Goal: Transaction & Acquisition: Purchase product/service

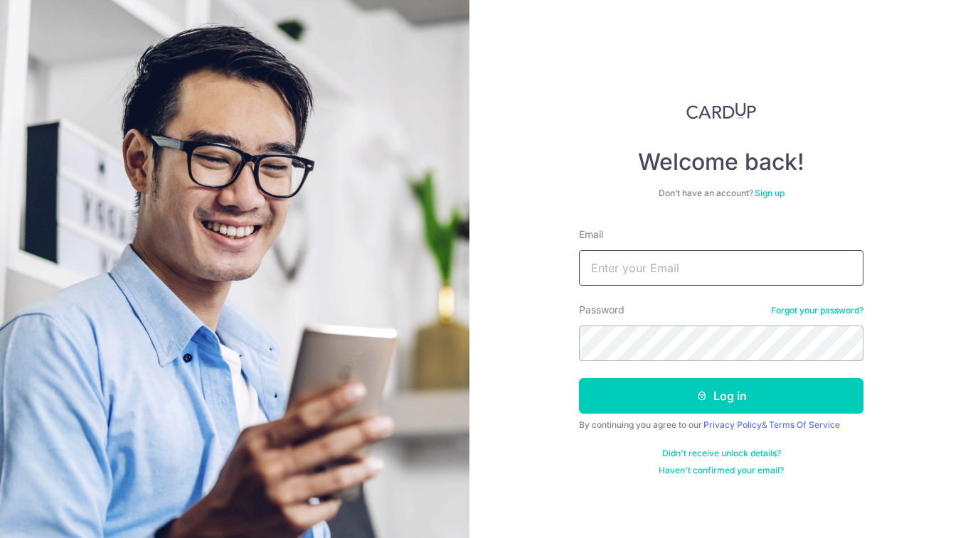
click at [610, 267] on input "Email" at bounding box center [721, 268] width 284 height 36
type input "[EMAIL_ADDRESS][DOMAIN_NAME]"
click at [774, 193] on link "Sign up" at bounding box center [769, 193] width 30 height 11
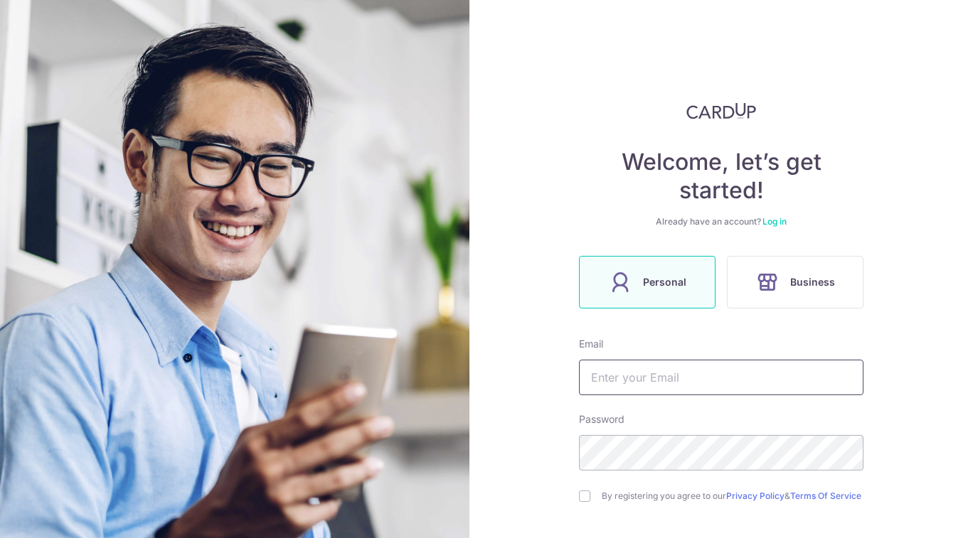
click at [695, 374] on input "text" at bounding box center [721, 378] width 284 height 36
type input "[EMAIL_ADDRESS][DOMAIN_NAME]"
click at [589, 496] on input "checkbox" at bounding box center [584, 496] width 11 height 11
checkbox input "true"
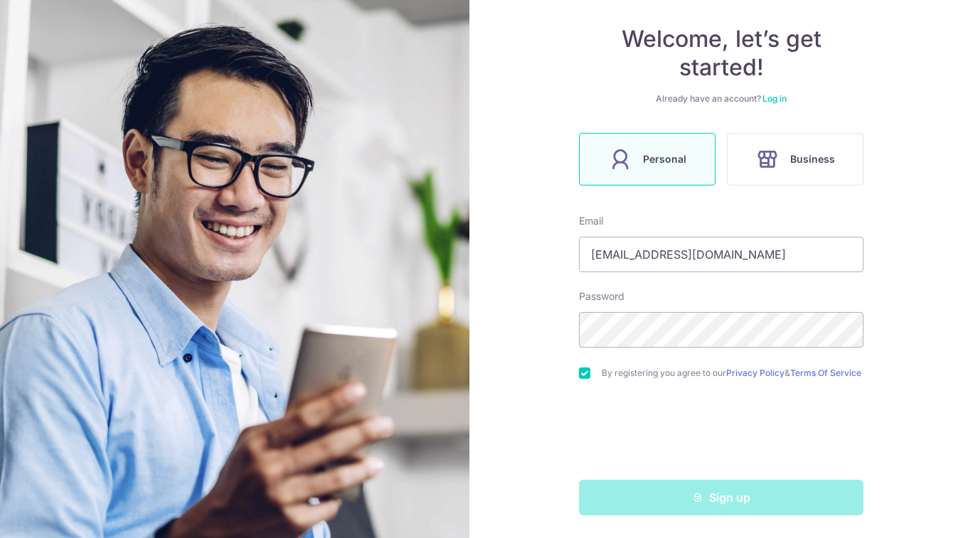
scroll to position [127, 0]
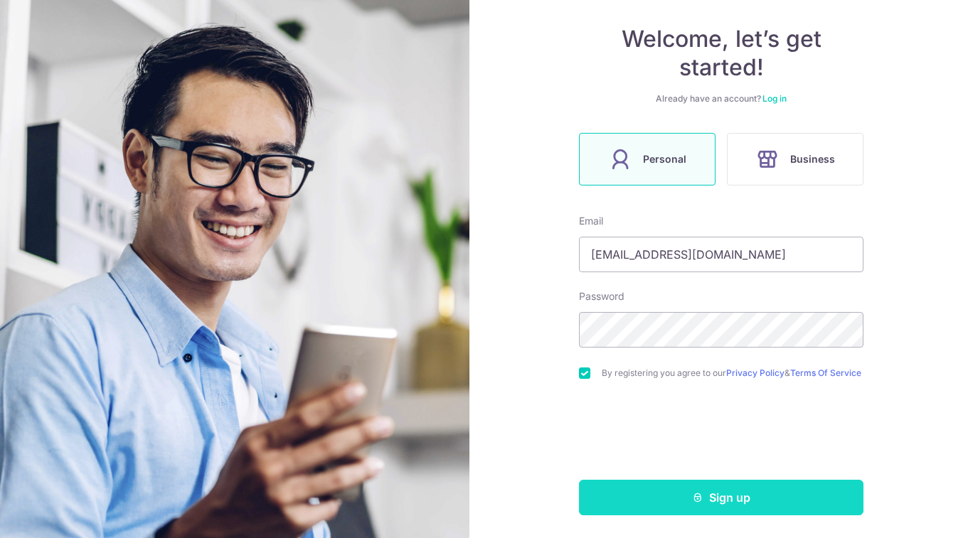
click at [675, 490] on button "Sign up" at bounding box center [721, 498] width 284 height 36
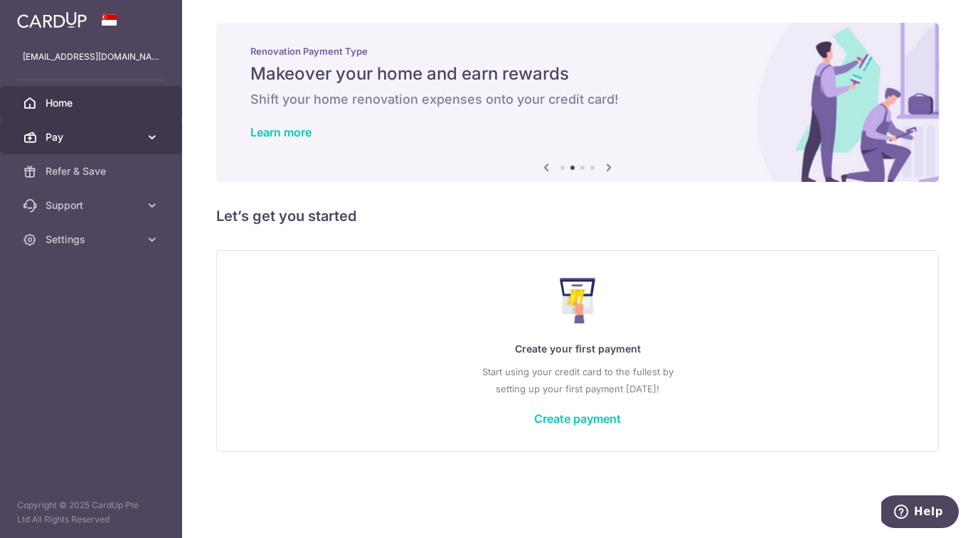
click at [145, 141] on icon at bounding box center [152, 137] width 14 height 14
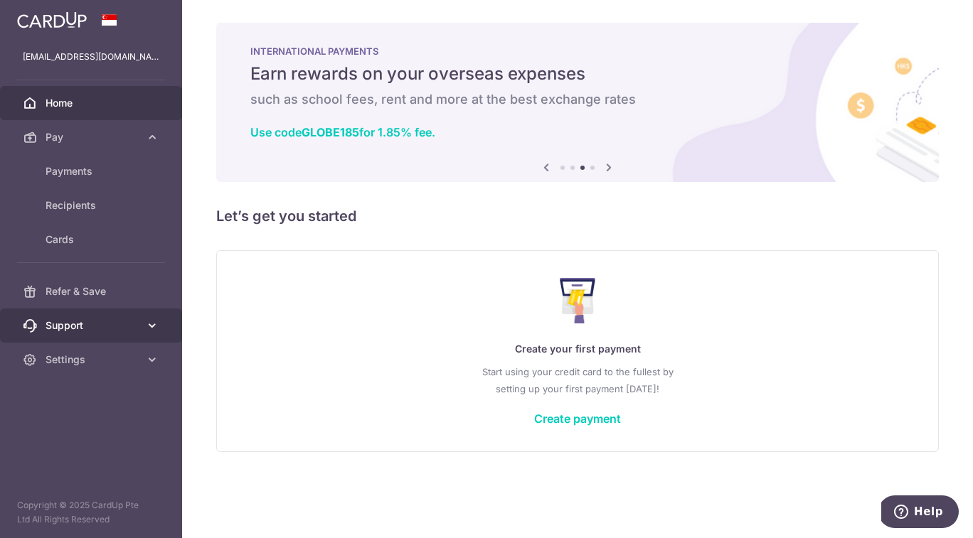
click at [90, 324] on span "Support" at bounding box center [93, 326] width 94 height 14
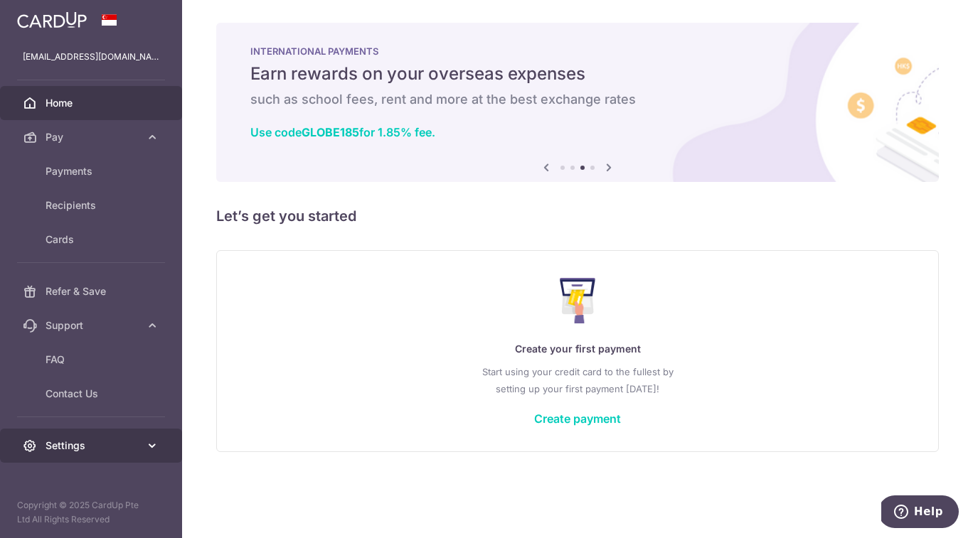
click at [102, 436] on link "Settings" at bounding box center [91, 446] width 182 height 34
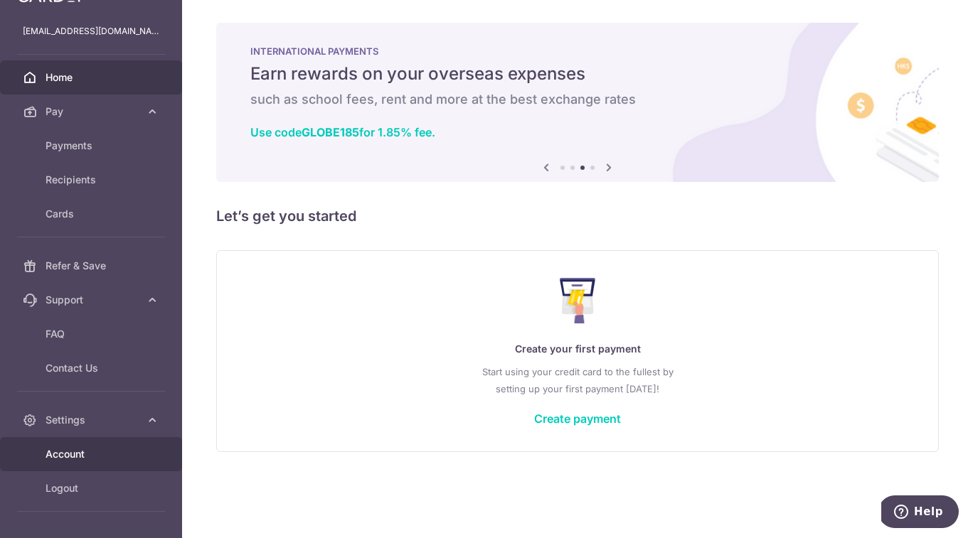
scroll to position [66, 0]
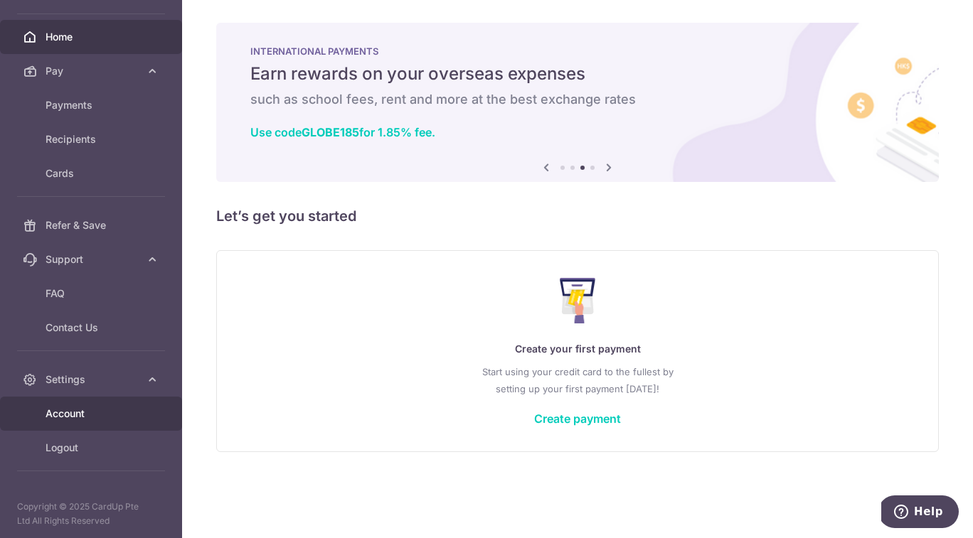
click at [88, 419] on span "Account" at bounding box center [93, 414] width 94 height 14
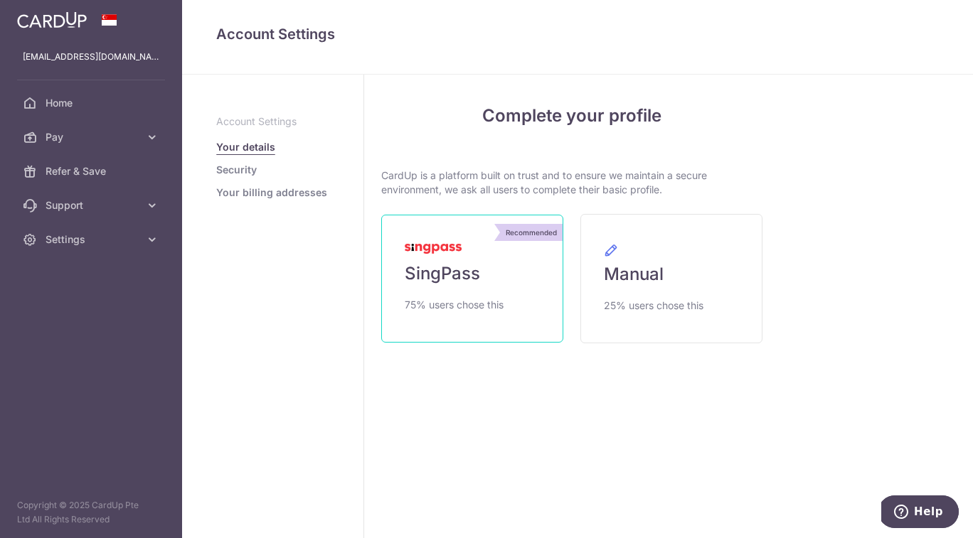
click at [448, 259] on link "Recommended SingPass 75% users chose this" at bounding box center [472, 279] width 182 height 128
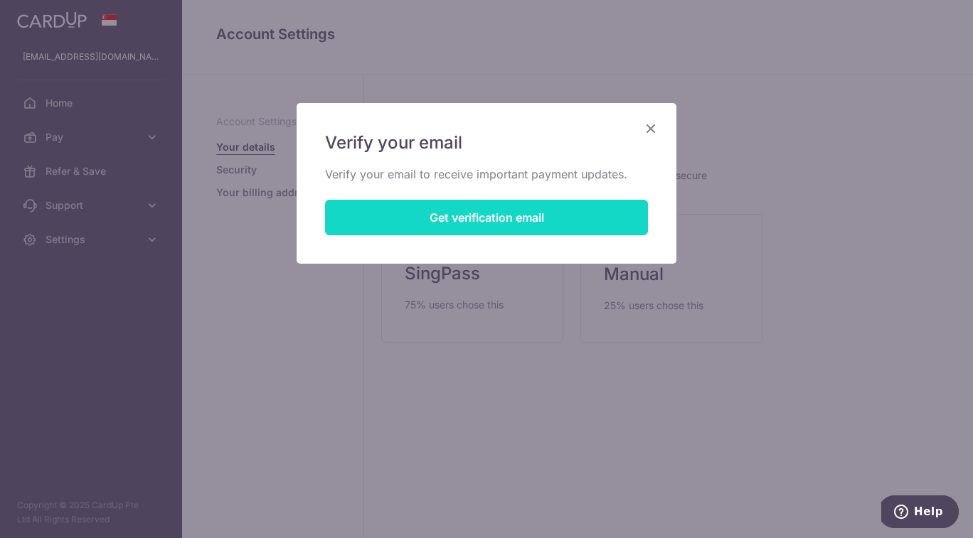
click at [471, 222] on button "Get verification email" at bounding box center [486, 218] width 323 height 36
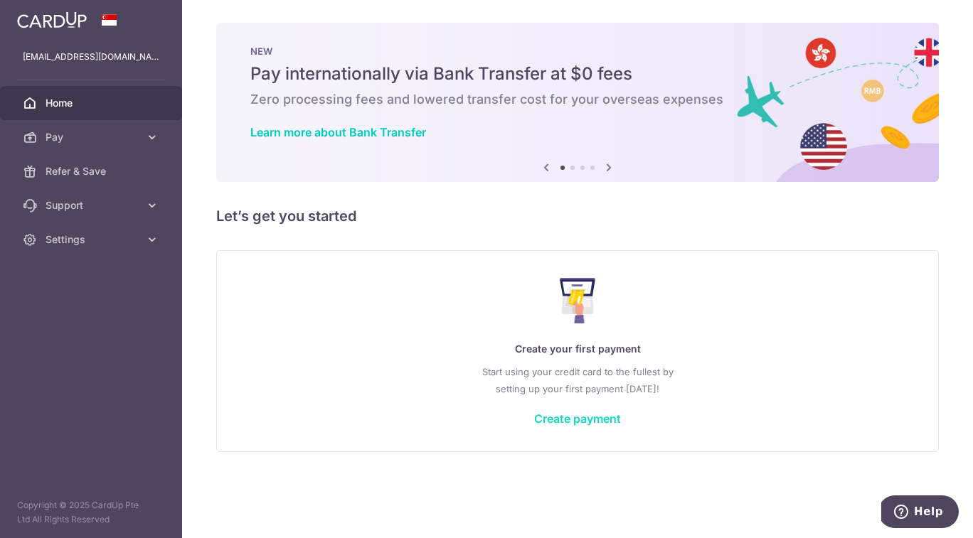
click at [580, 420] on link "Create payment" at bounding box center [577, 419] width 87 height 14
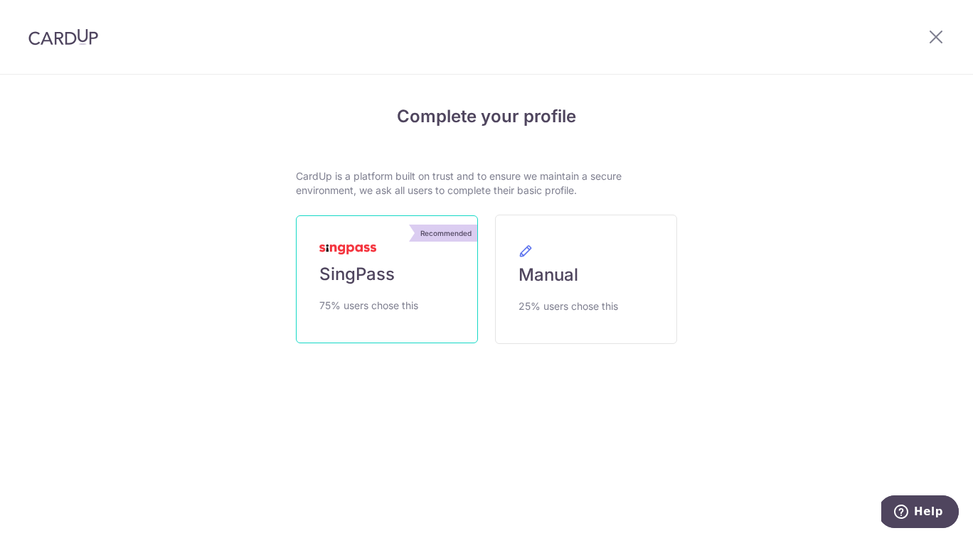
click at [440, 228] on div "Recommended" at bounding box center [445, 233] width 63 height 17
click at [364, 275] on span "SingPass" at bounding box center [356, 274] width 75 height 23
click at [931, 42] on icon at bounding box center [935, 37] width 17 height 18
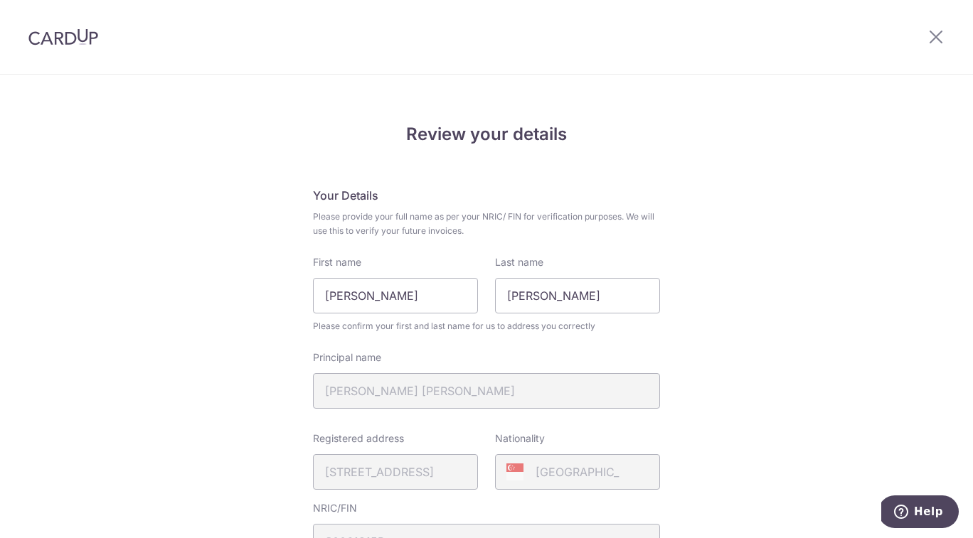
click at [486, 392] on div "Principal name LEE GEOK CHEW" at bounding box center [486, 380] width 347 height 58
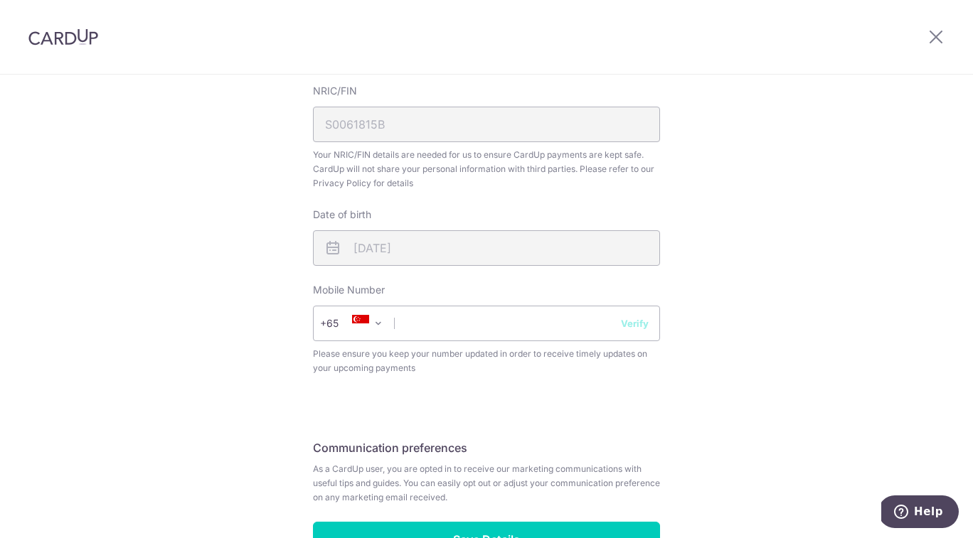
scroll to position [418, 0]
click at [460, 321] on input "text" at bounding box center [486, 323] width 347 height 36
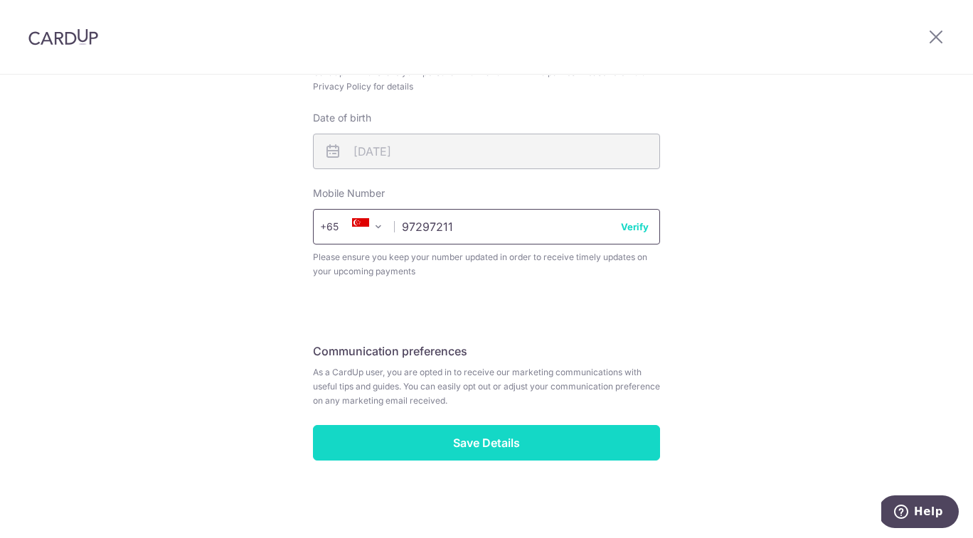
type input "97297211"
click at [473, 445] on input "Save Details" at bounding box center [486, 443] width 347 height 36
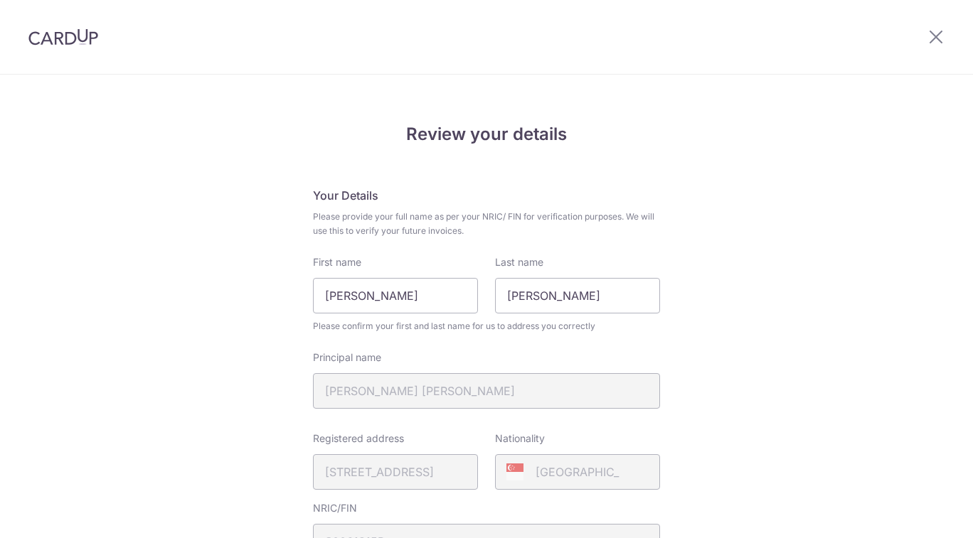
scroll to position [534, 0]
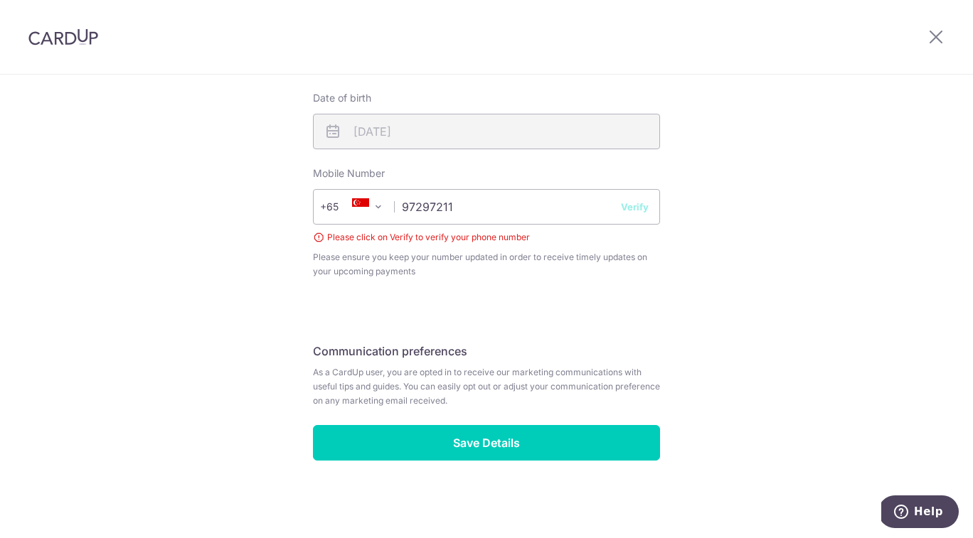
click at [626, 211] on button "Verify" at bounding box center [635, 207] width 28 height 14
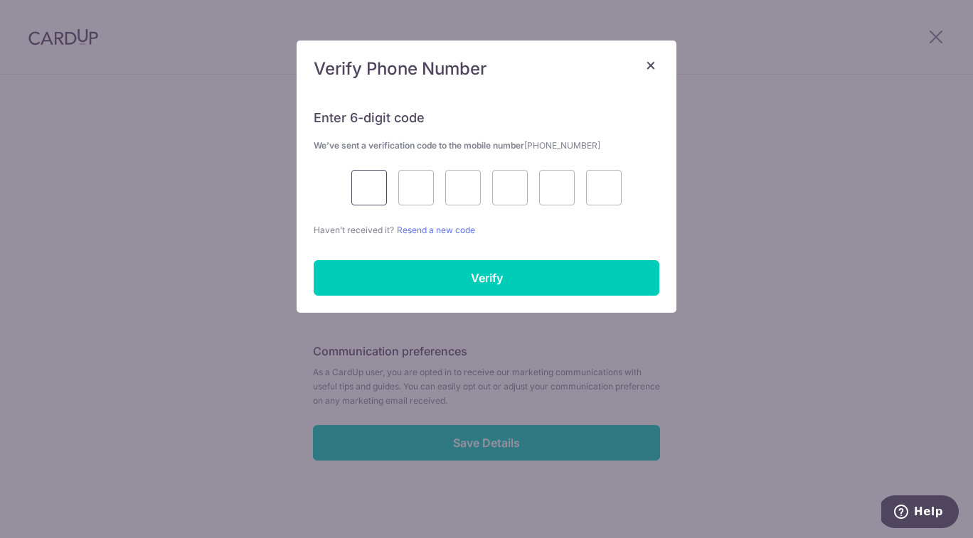
click at [363, 188] on input "text" at bounding box center [369, 188] width 36 height 36
type input "2"
type input "3"
type input "6"
type input "0"
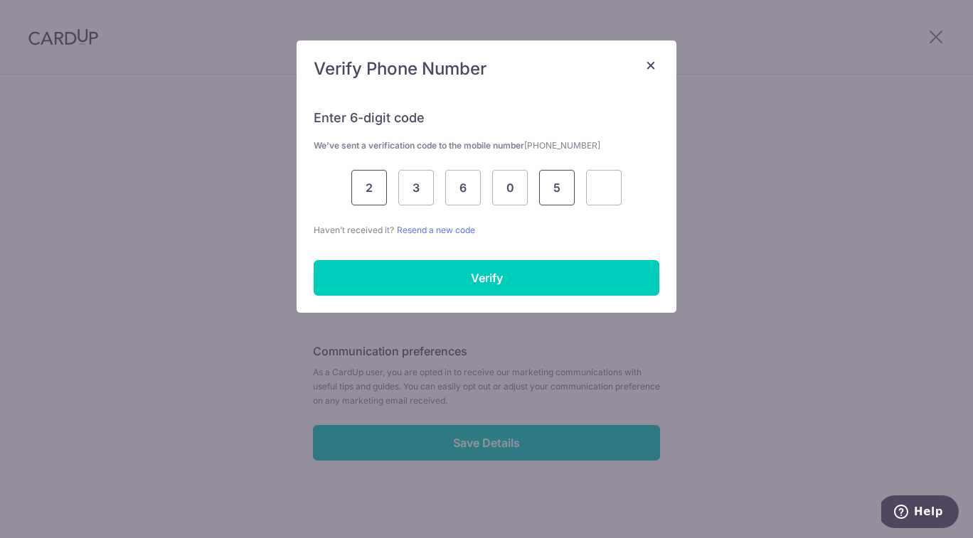
type input "5"
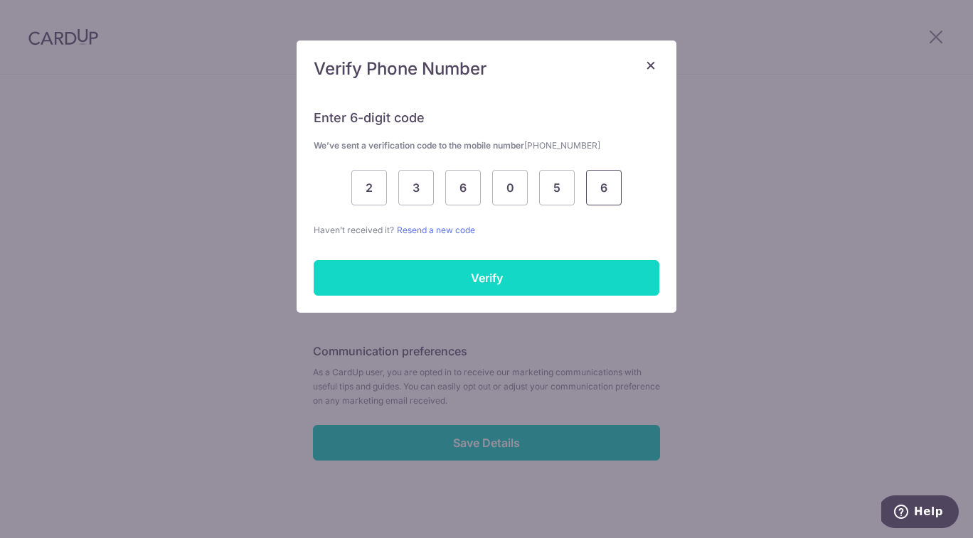
type input "6"
click at [467, 279] on input "Verify" at bounding box center [487, 278] width 346 height 36
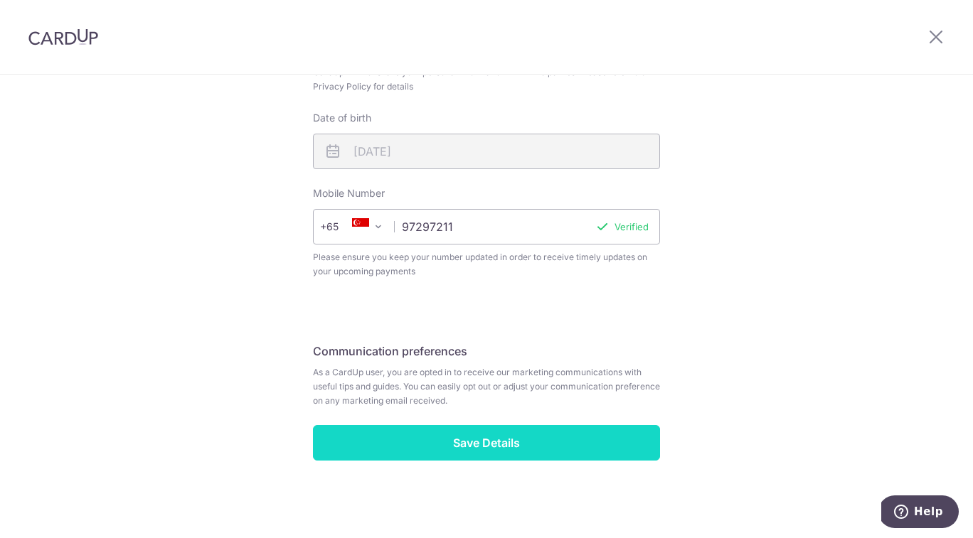
click at [476, 443] on input "Save Details" at bounding box center [486, 443] width 347 height 36
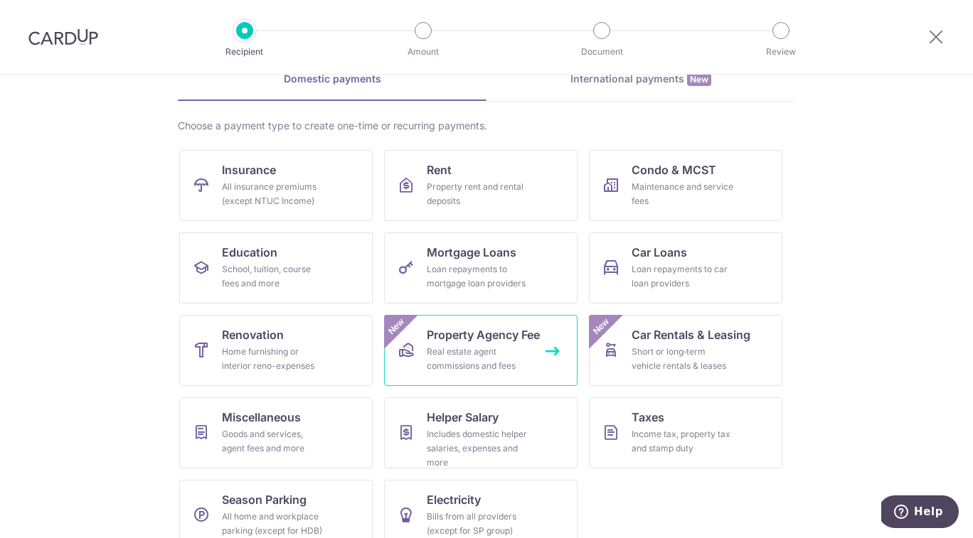
scroll to position [97, 0]
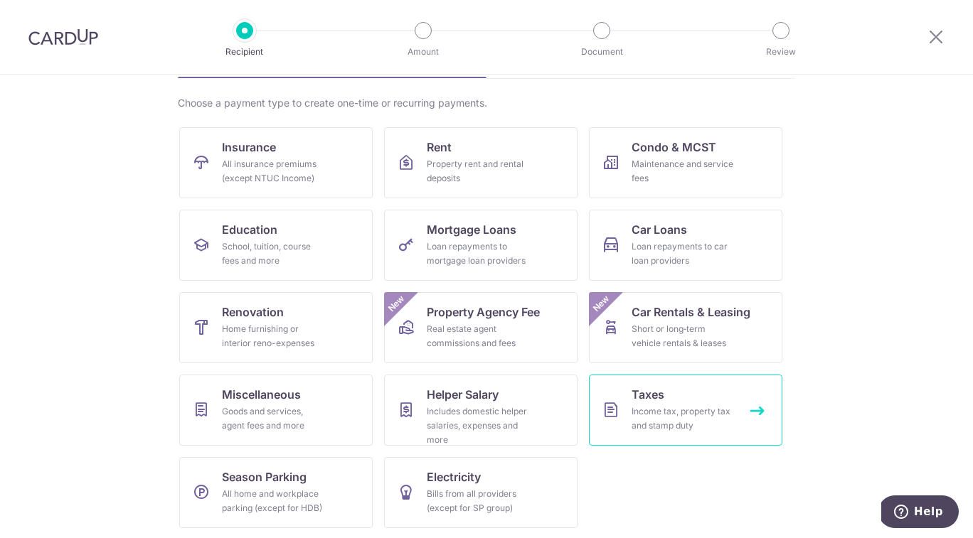
click at [756, 412] on link "Taxes Income tax, property tax and stamp duty" at bounding box center [685, 410] width 193 height 71
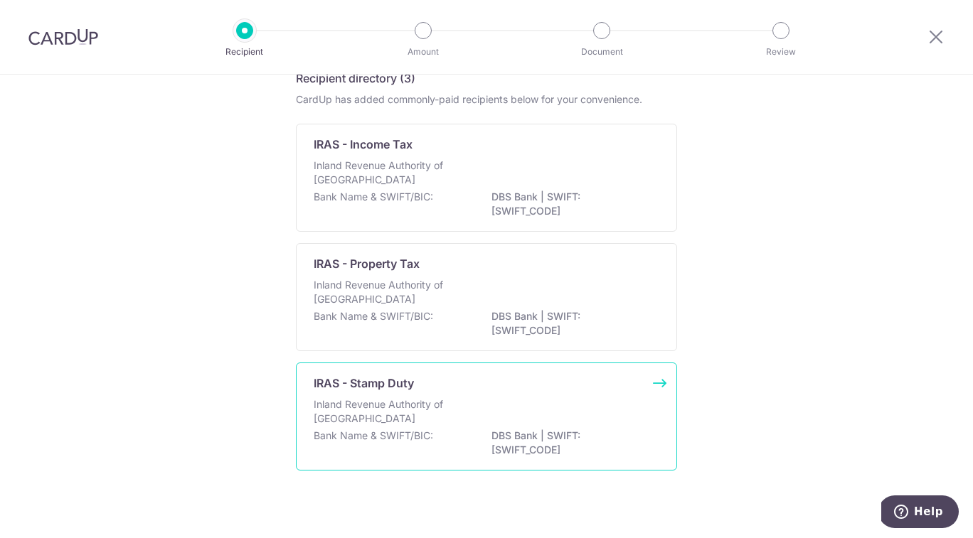
scroll to position [80, 0]
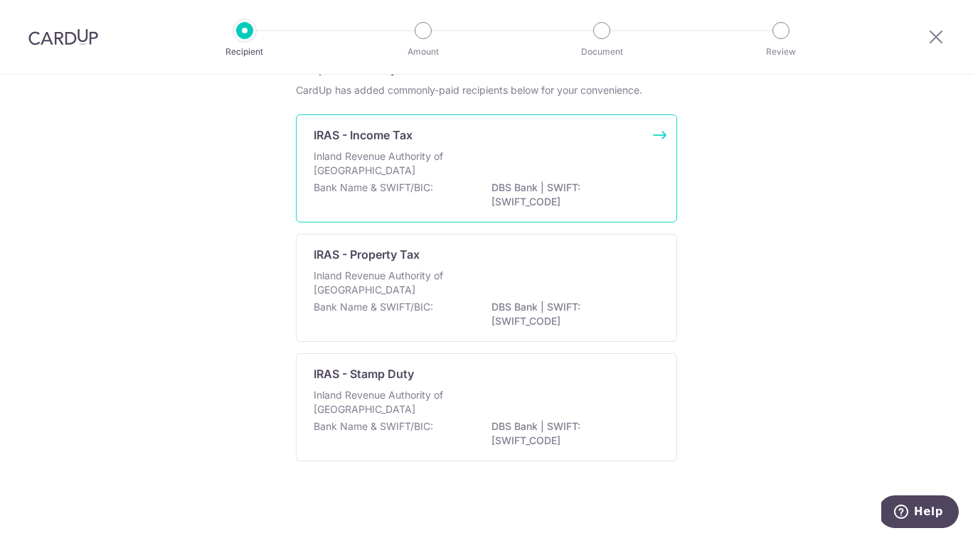
click at [665, 137] on div "IRAS - Income Tax Inland Revenue Authority of Singapore Bank Name & SWIFT/BIC: …" at bounding box center [486, 168] width 381 height 108
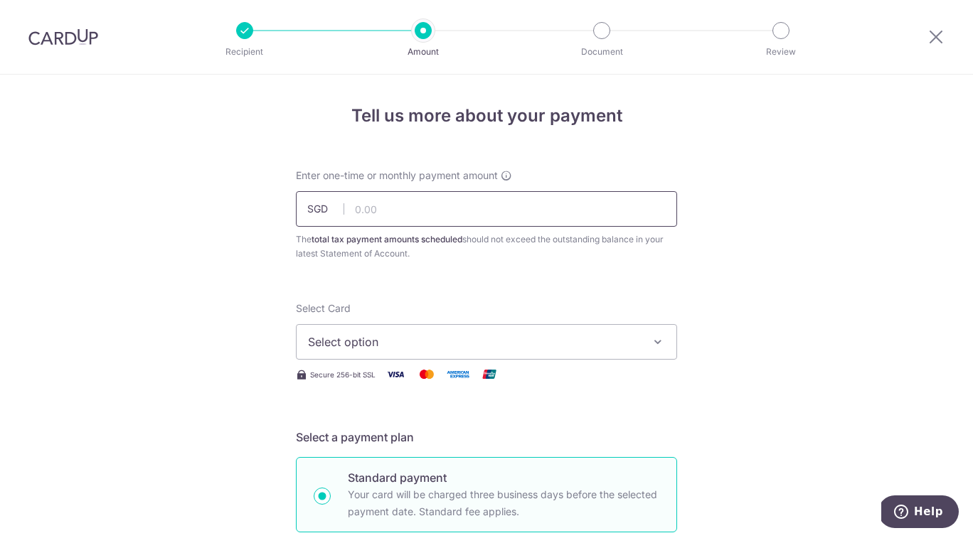
click at [572, 216] on input "text" at bounding box center [486, 209] width 381 height 36
click at [654, 338] on icon "button" at bounding box center [658, 342] width 14 height 14
click at [656, 343] on icon "button" at bounding box center [658, 342] width 14 height 14
click at [399, 373] on img at bounding box center [395, 374] width 28 height 18
click at [425, 371] on img at bounding box center [426, 374] width 28 height 18
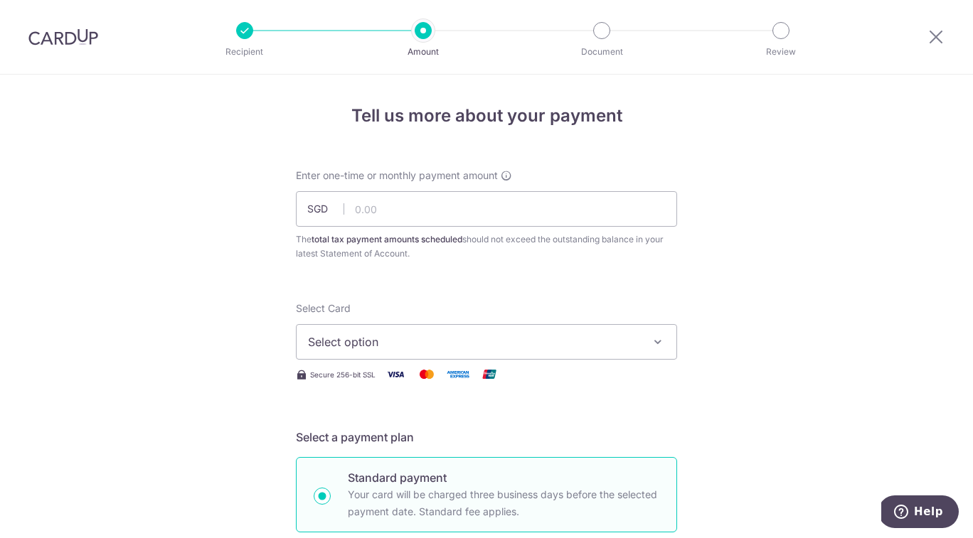
click at [652, 335] on icon "button" at bounding box center [658, 342] width 14 height 14
click at [402, 387] on span "Add credit card" at bounding box center [498, 382] width 331 height 14
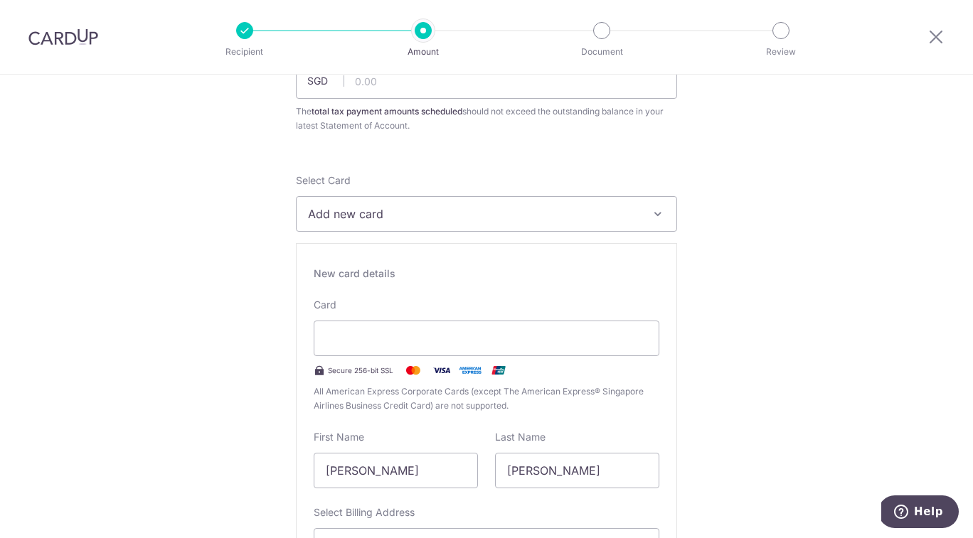
scroll to position [129, 0]
click at [935, 40] on icon at bounding box center [935, 37] width 17 height 18
